Goal: Information Seeking & Learning: Compare options

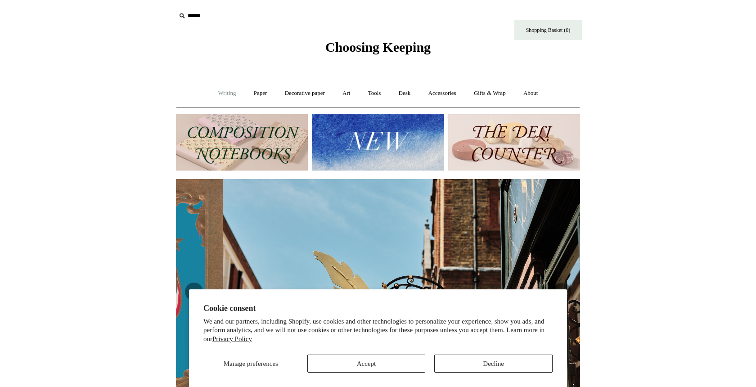
scroll to position [0, 404]
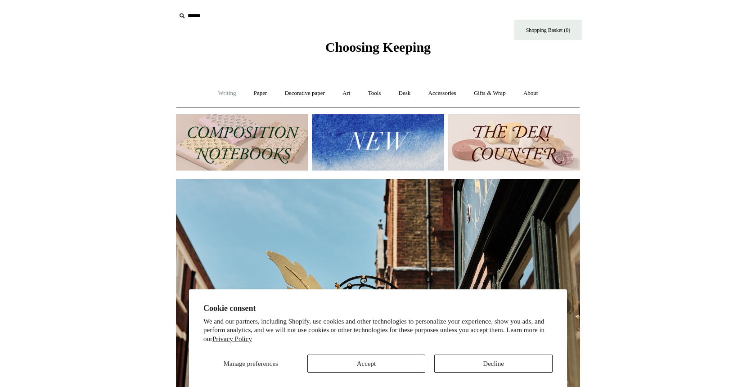
click at [226, 92] on link "Writing +" at bounding box center [227, 93] width 34 height 24
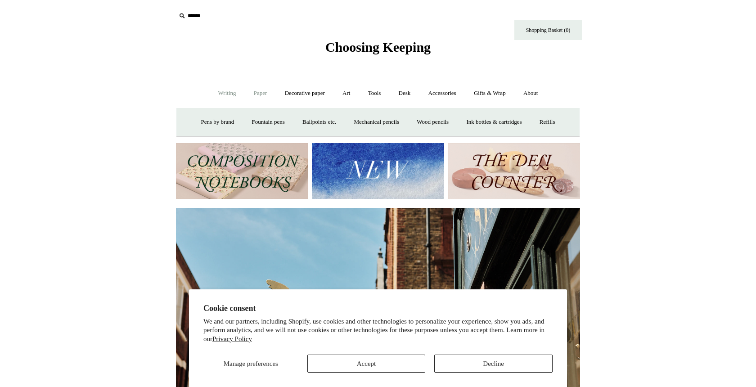
click at [258, 90] on link "Paper +" at bounding box center [261, 93] width 30 height 24
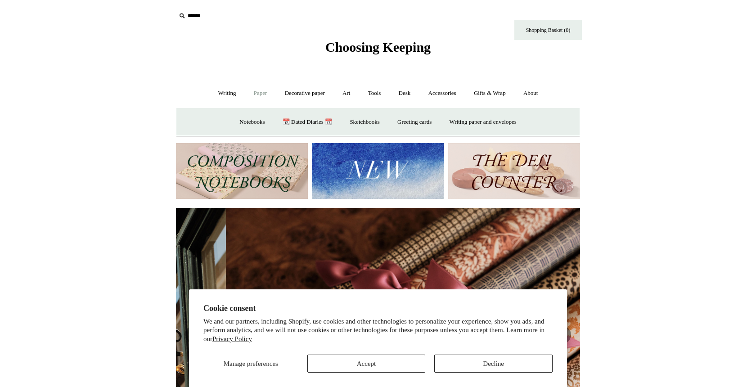
scroll to position [0, 809]
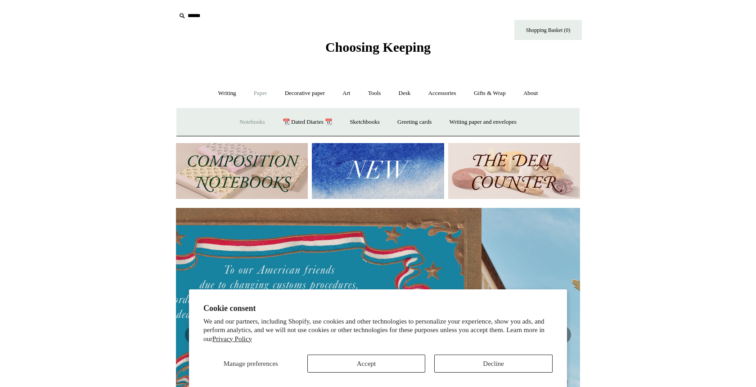
click at [247, 122] on link "Notebooks +" at bounding box center [251, 122] width 41 height 24
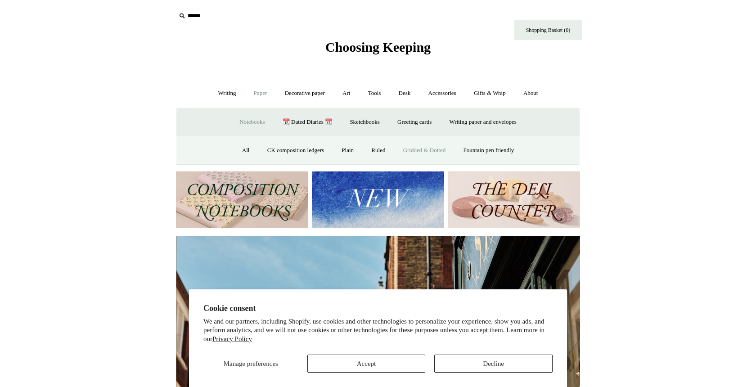
scroll to position [0, 404]
click at [419, 148] on link "Gridded & Dotted" at bounding box center [424, 151] width 59 height 24
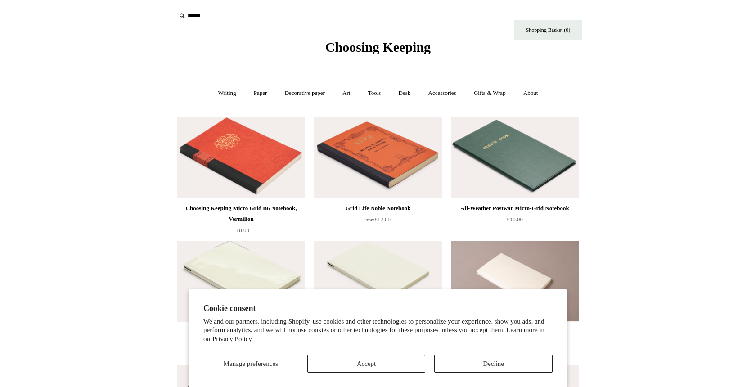
click at [477, 366] on button "Decline" at bounding box center [493, 364] width 118 height 18
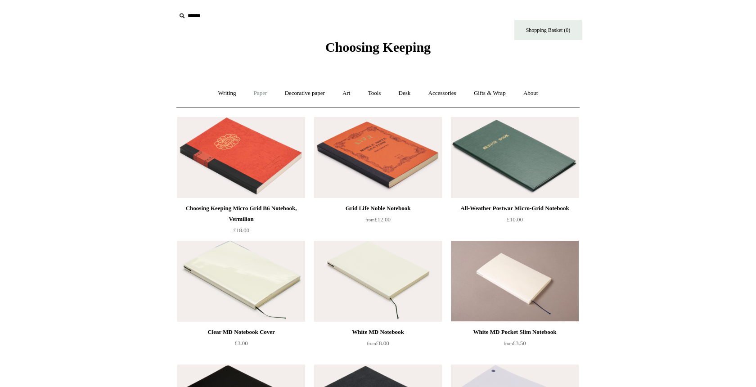
click at [254, 92] on link "Paper +" at bounding box center [261, 93] width 30 height 24
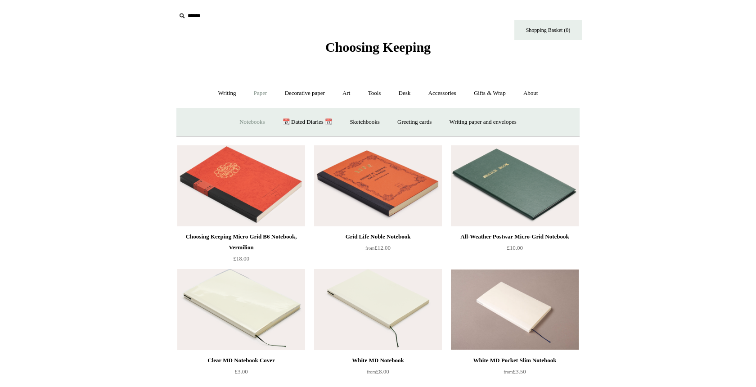
click at [242, 122] on link "Notebooks +" at bounding box center [251, 122] width 41 height 24
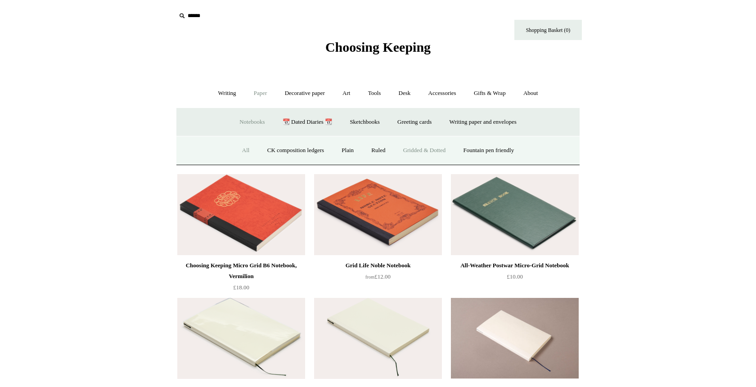
click at [244, 153] on link "All" at bounding box center [246, 151] width 24 height 24
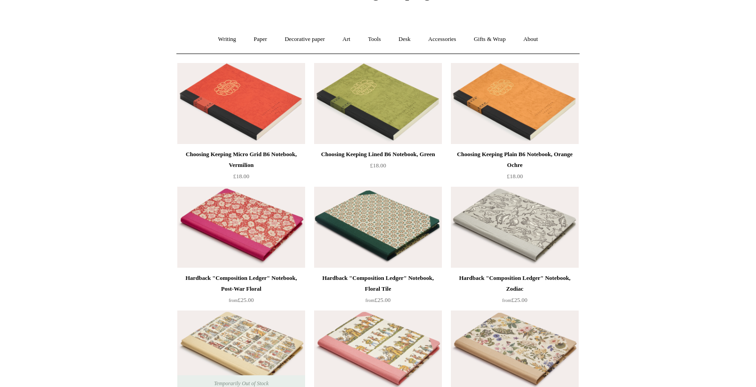
scroll to position [64, 0]
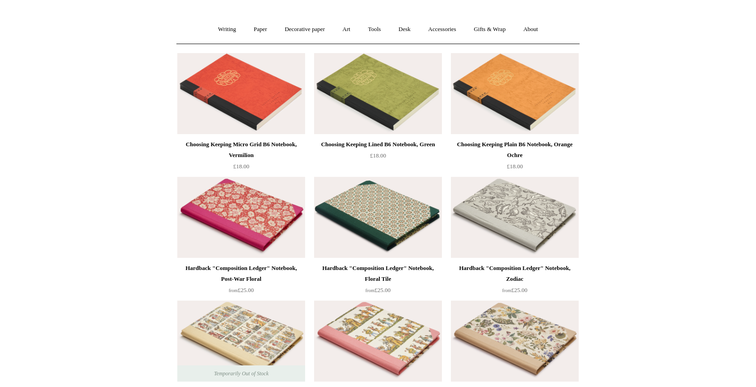
click at [386, 241] on img at bounding box center [378, 217] width 128 height 81
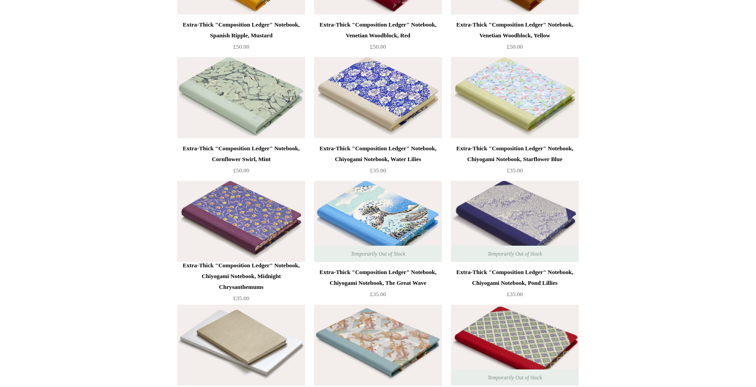
scroll to position [5640, 0]
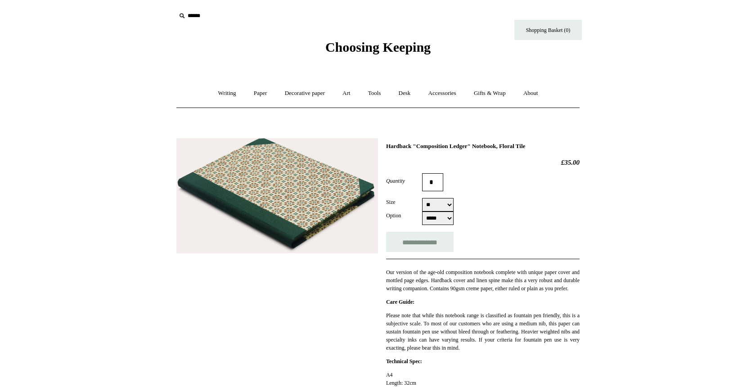
select select "*****"
click at [294, 193] on img at bounding box center [277, 195] width 202 height 115
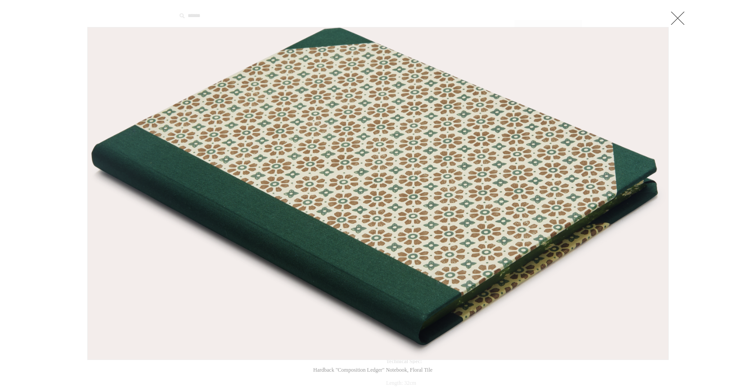
click at [681, 15] on link at bounding box center [678, 18] width 18 height 18
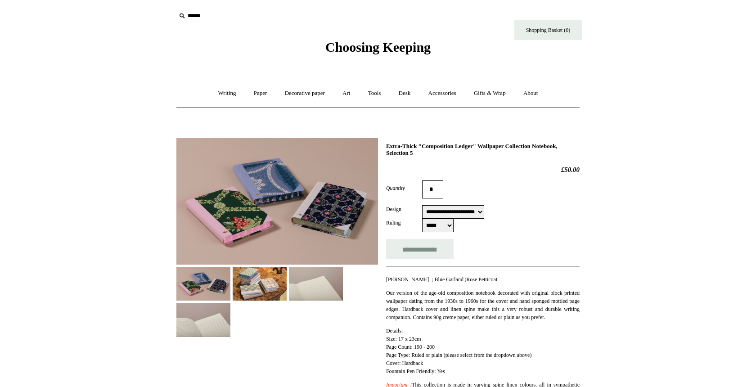
click at [263, 217] on img at bounding box center [277, 201] width 202 height 127
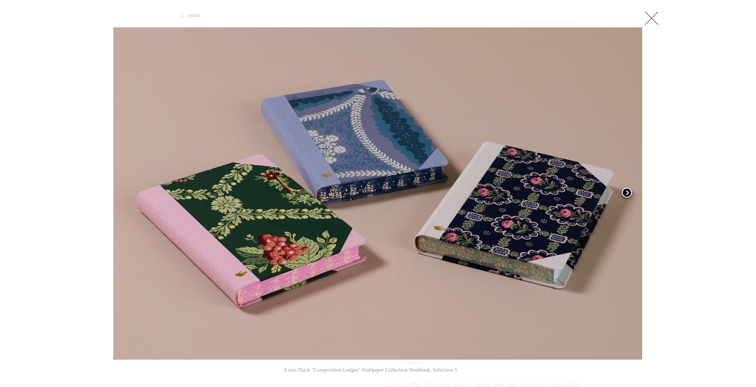
click at [628, 192] on span at bounding box center [627, 194] width 14 height 14
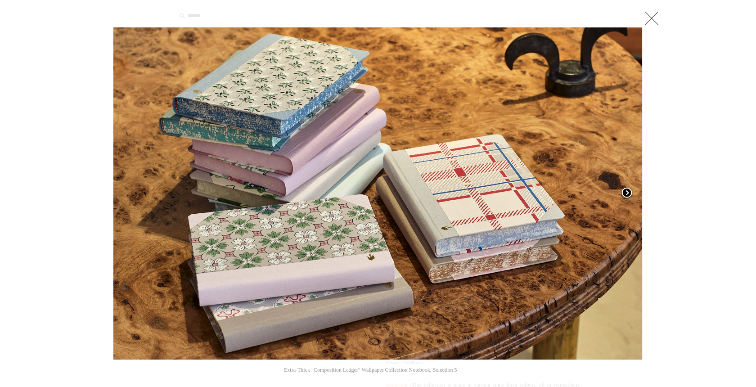
click at [628, 192] on span at bounding box center [627, 194] width 14 height 14
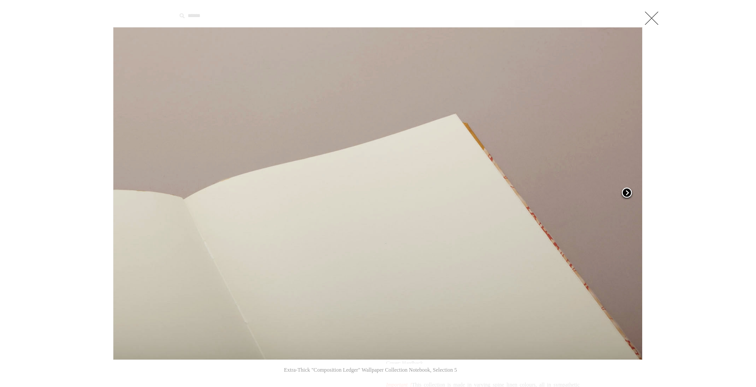
click at [628, 192] on span at bounding box center [627, 194] width 14 height 14
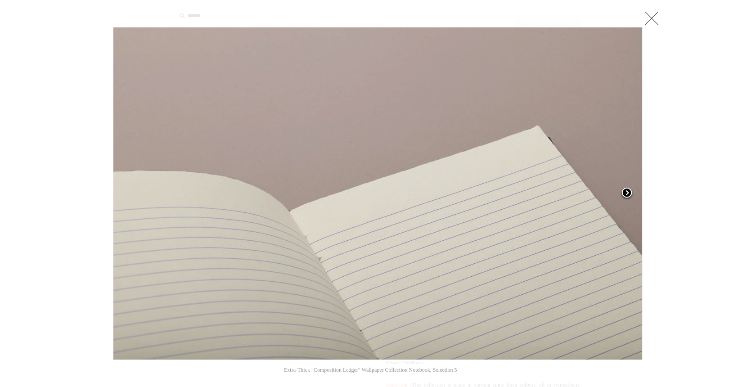
click at [628, 192] on span at bounding box center [627, 194] width 14 height 14
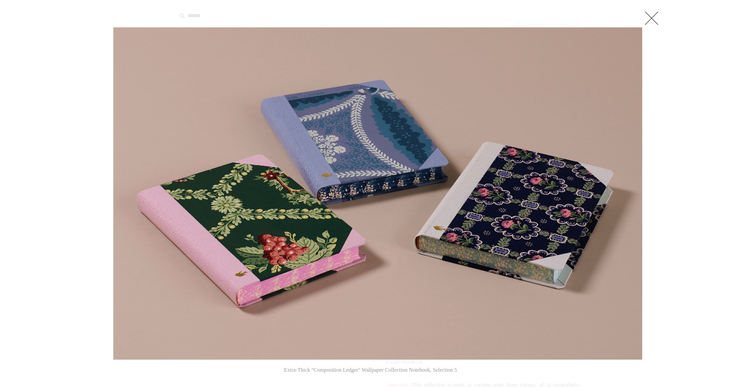
click at [652, 22] on link at bounding box center [652, 18] width 18 height 18
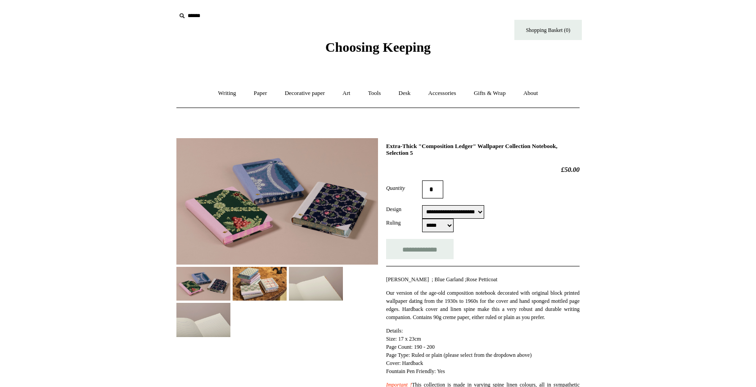
click at [475, 210] on select "**********" at bounding box center [453, 212] width 62 height 14
select select "**********"
click at [255, 271] on img at bounding box center [260, 284] width 54 height 34
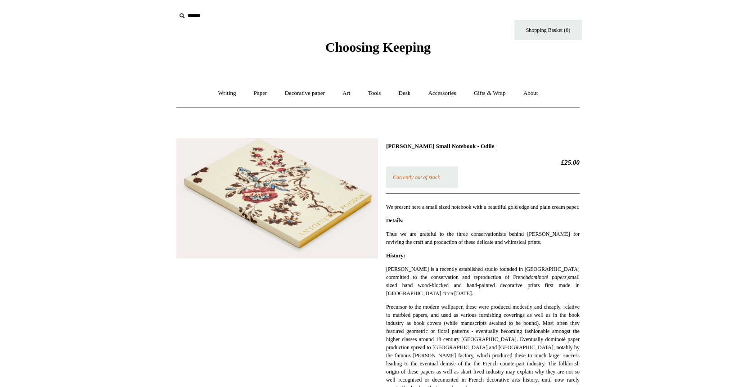
click at [282, 234] on img at bounding box center [277, 198] width 202 height 121
